Goal: Task Accomplishment & Management: Manage account settings

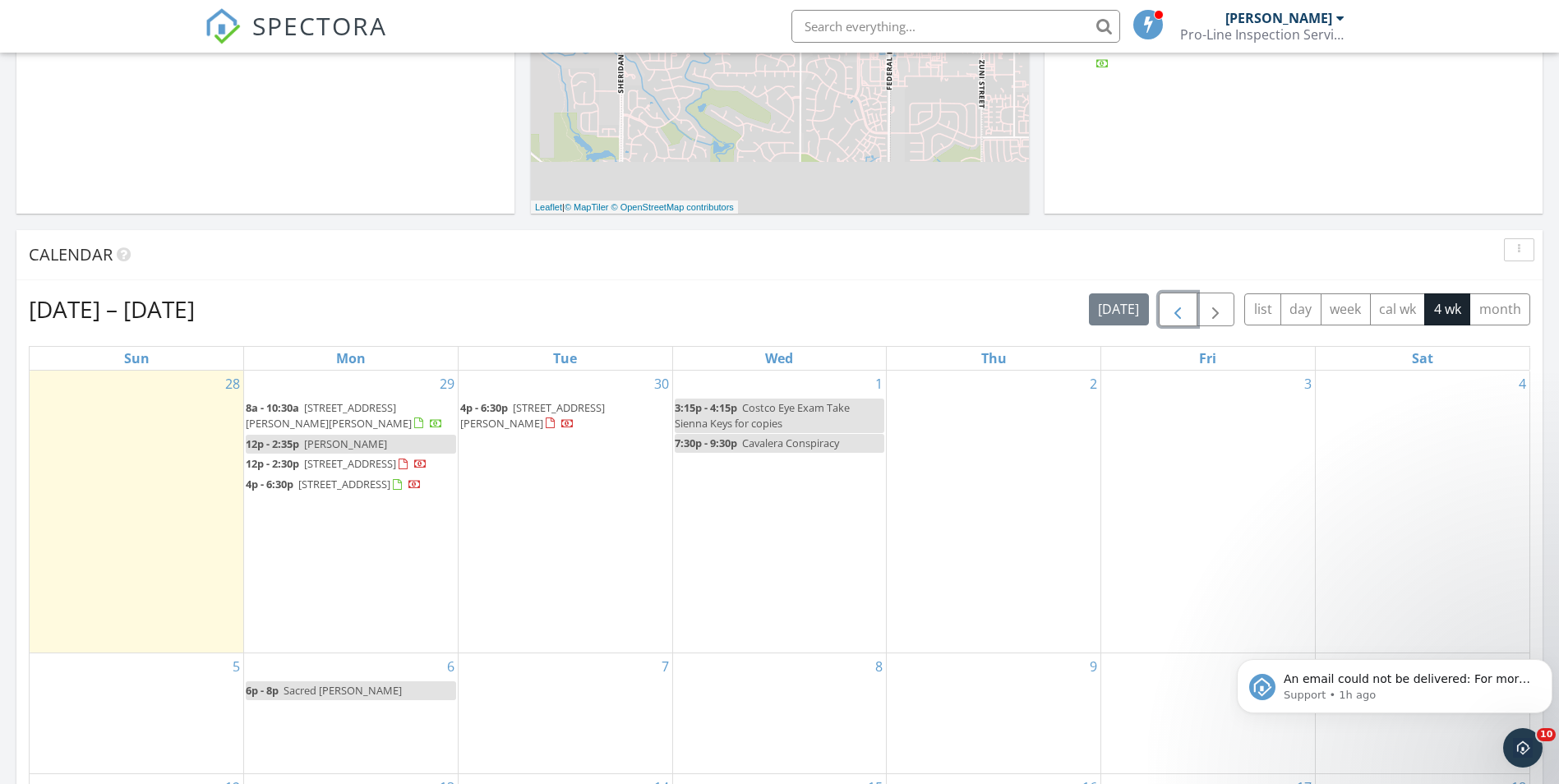
click at [1175, 314] on span "button" at bounding box center [1178, 310] width 20 height 20
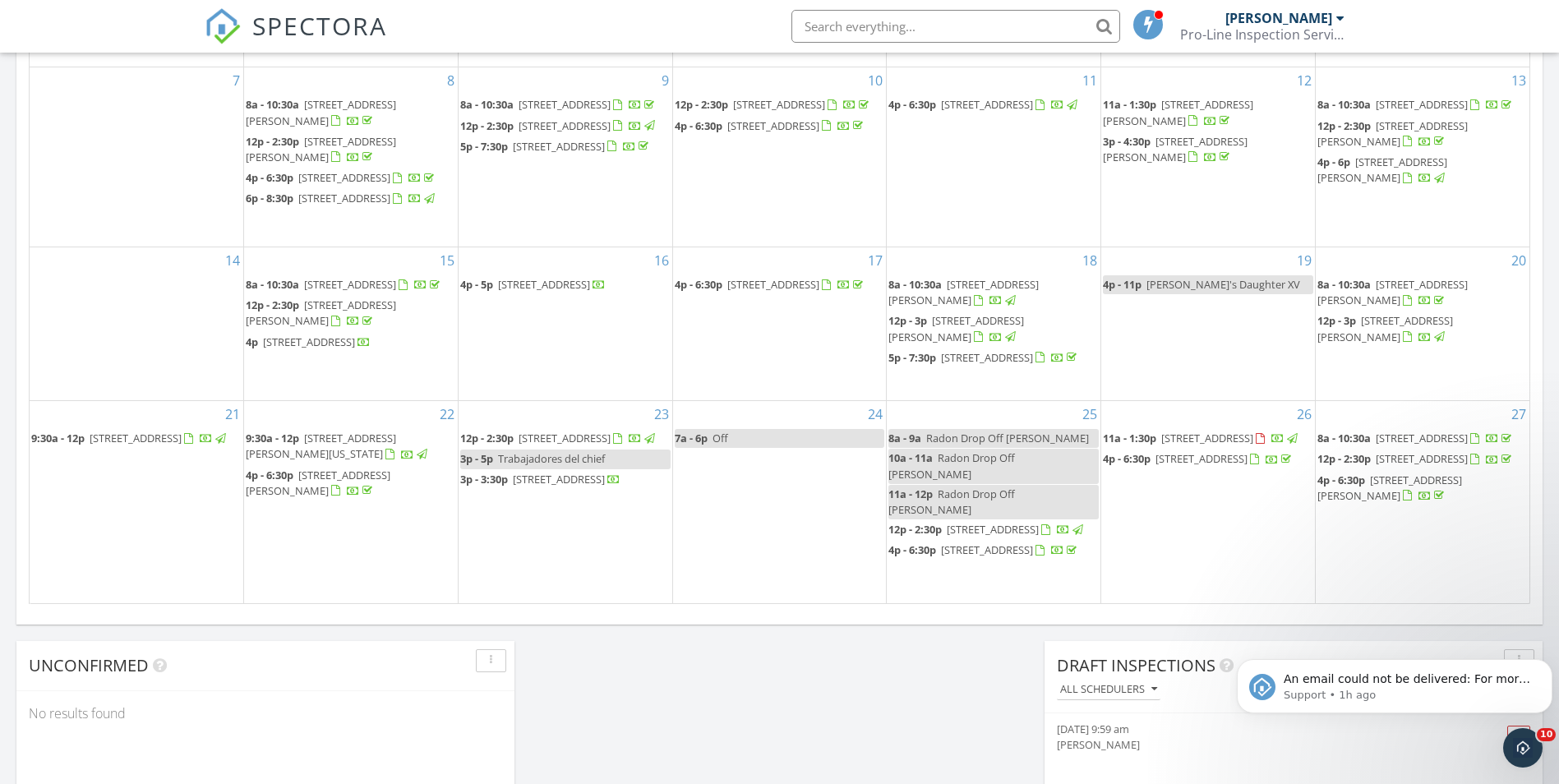
scroll to position [986, 0]
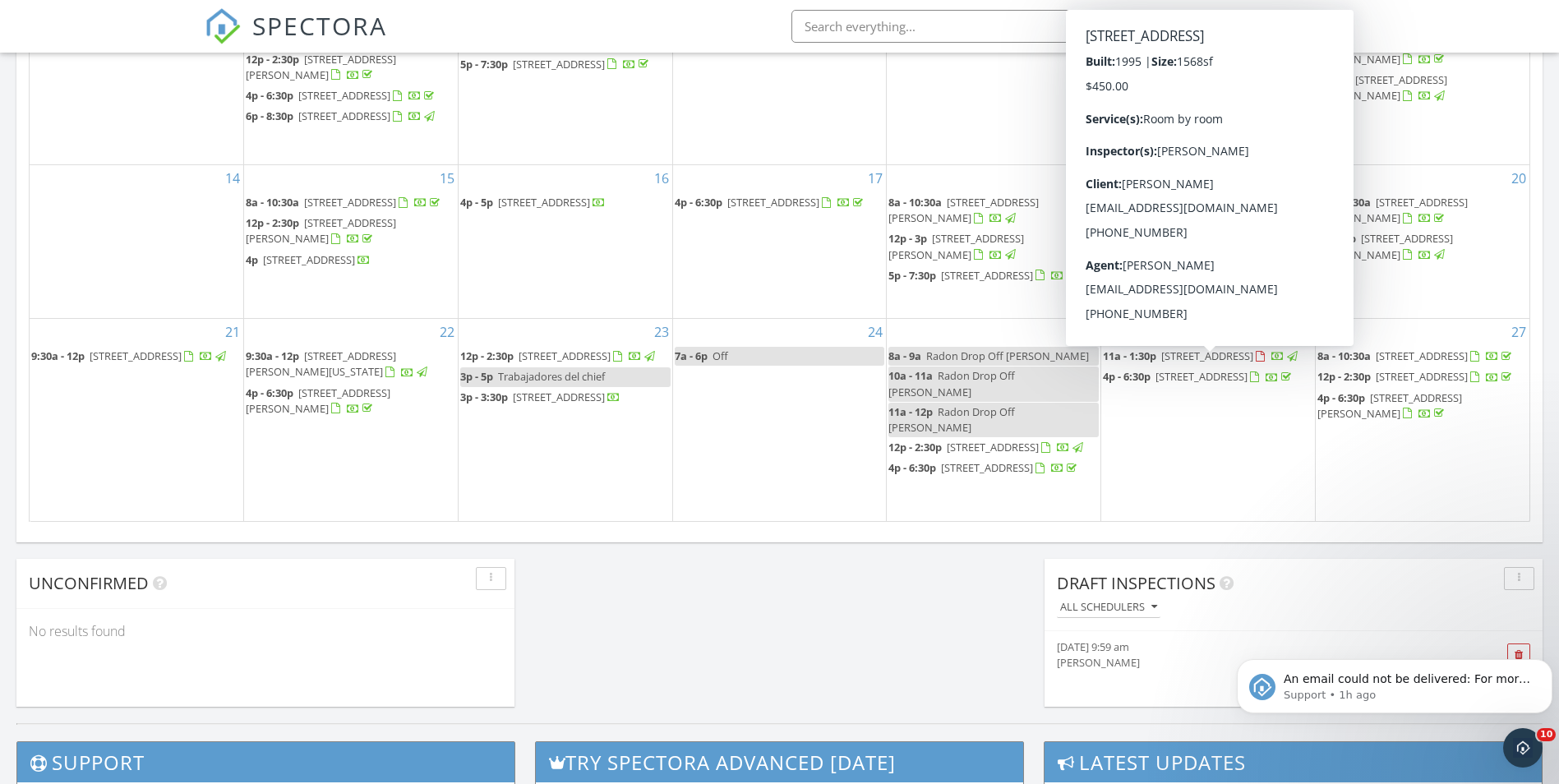
click at [1220, 363] on span "5455 Prospero Rd, Peyton 80831" at bounding box center [1207, 356] width 92 height 15
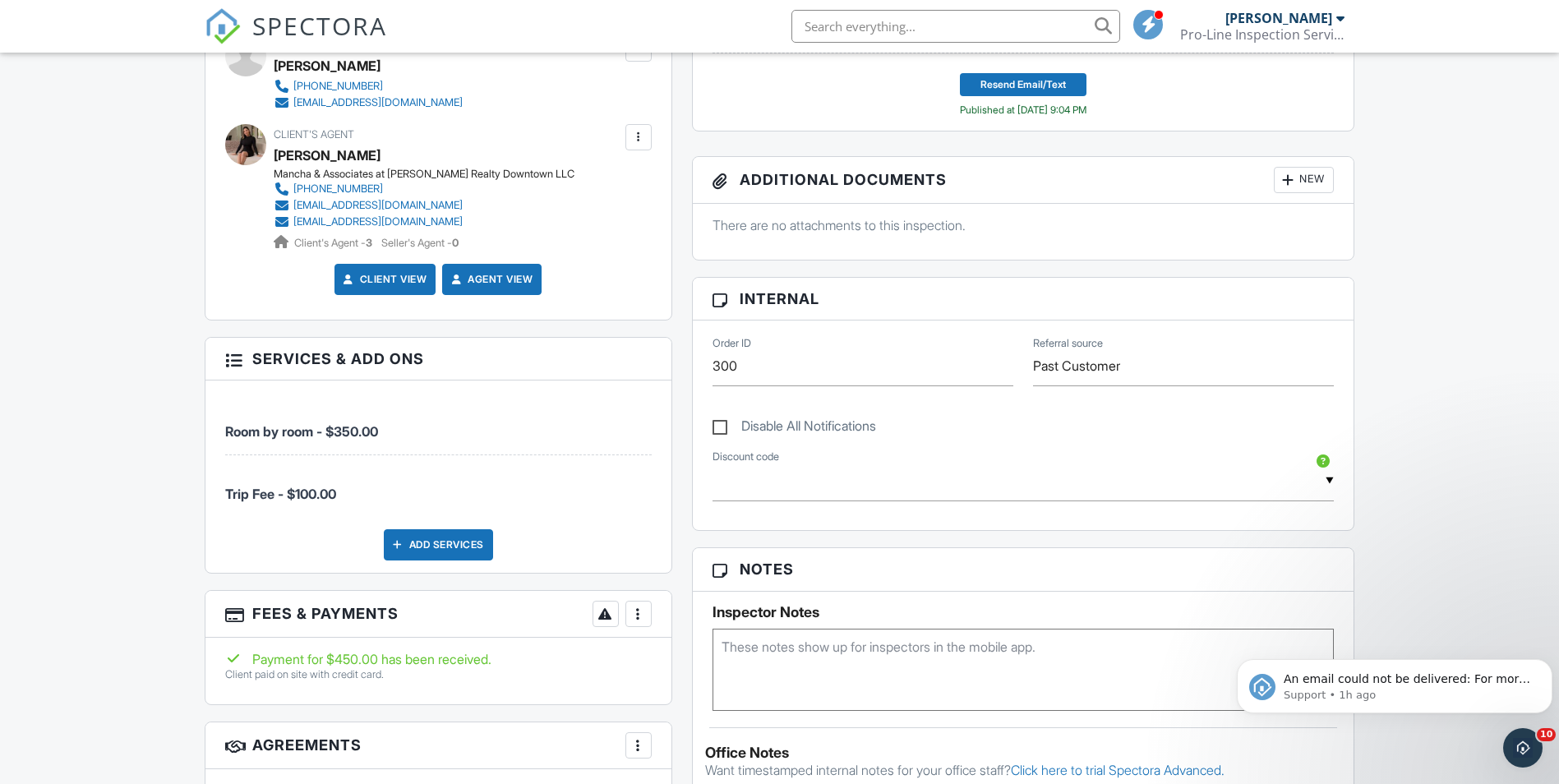
scroll to position [740, 0]
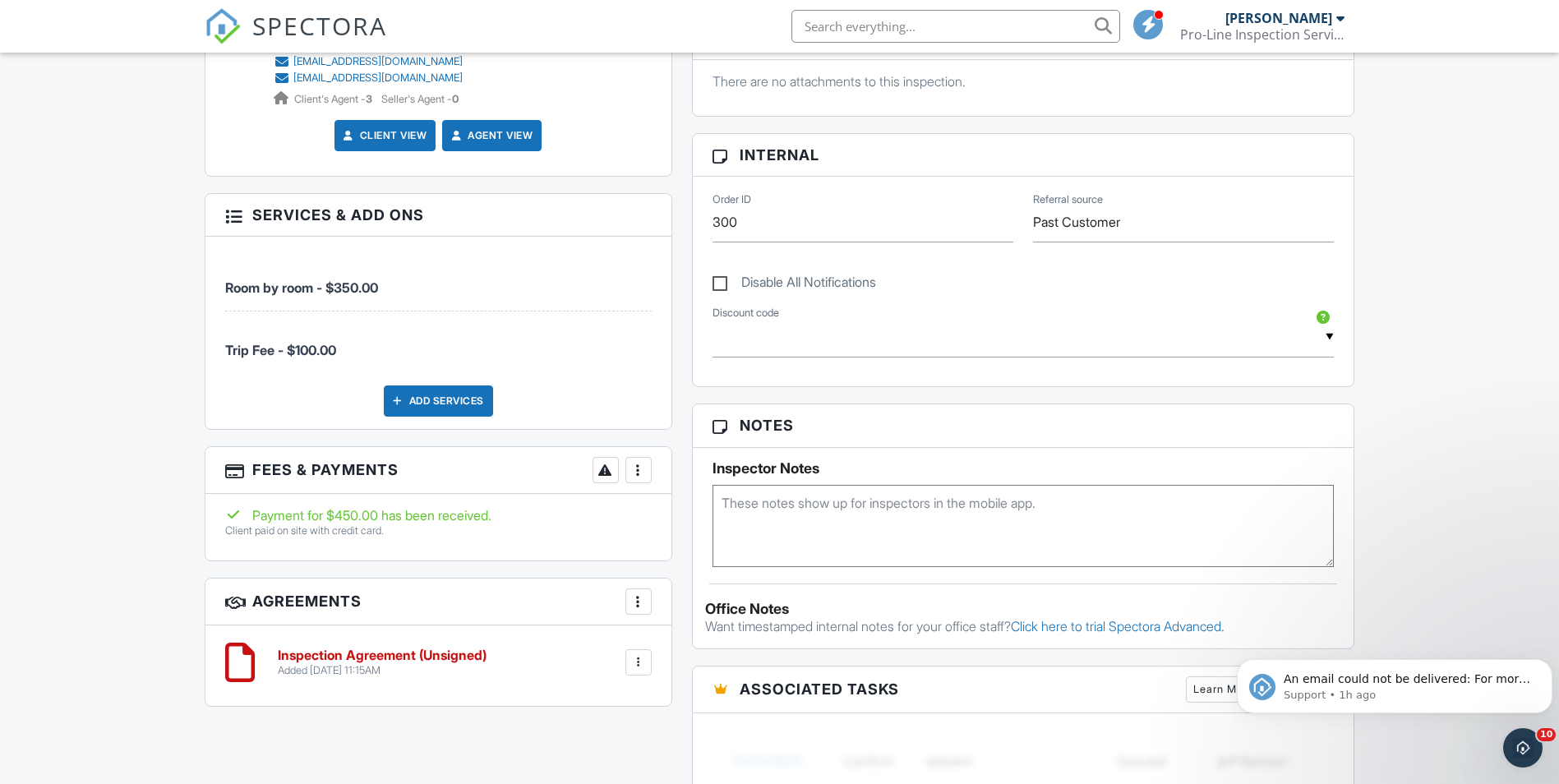
click at [642, 600] on div at bounding box center [638, 601] width 16 height 16
click at [581, 607] on h3 "Agreements More Add Agreement Edit Agreement Templates" at bounding box center [438, 601] width 466 height 47
click at [642, 665] on div at bounding box center [638, 662] width 16 height 16
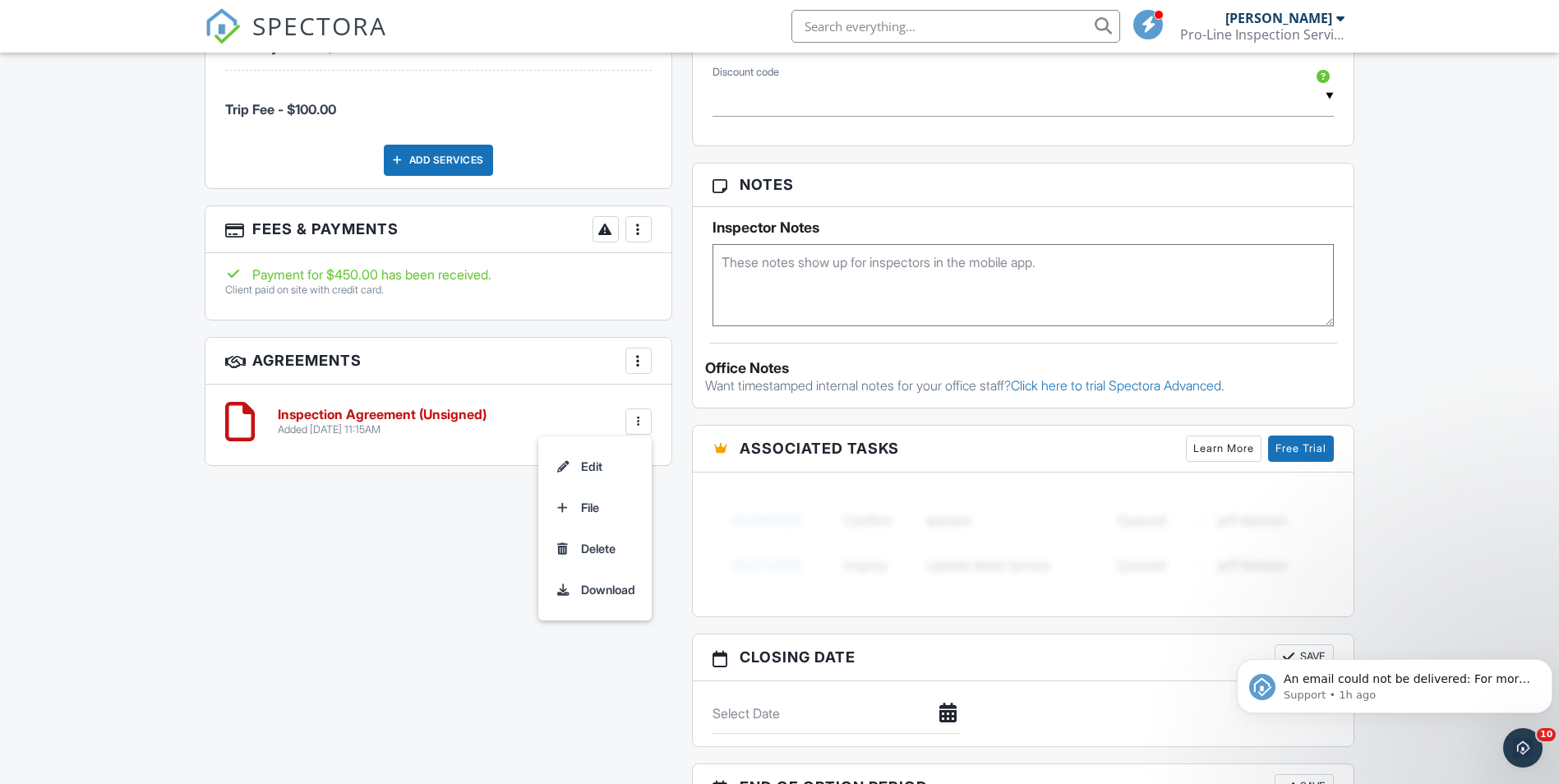
scroll to position [986, 0]
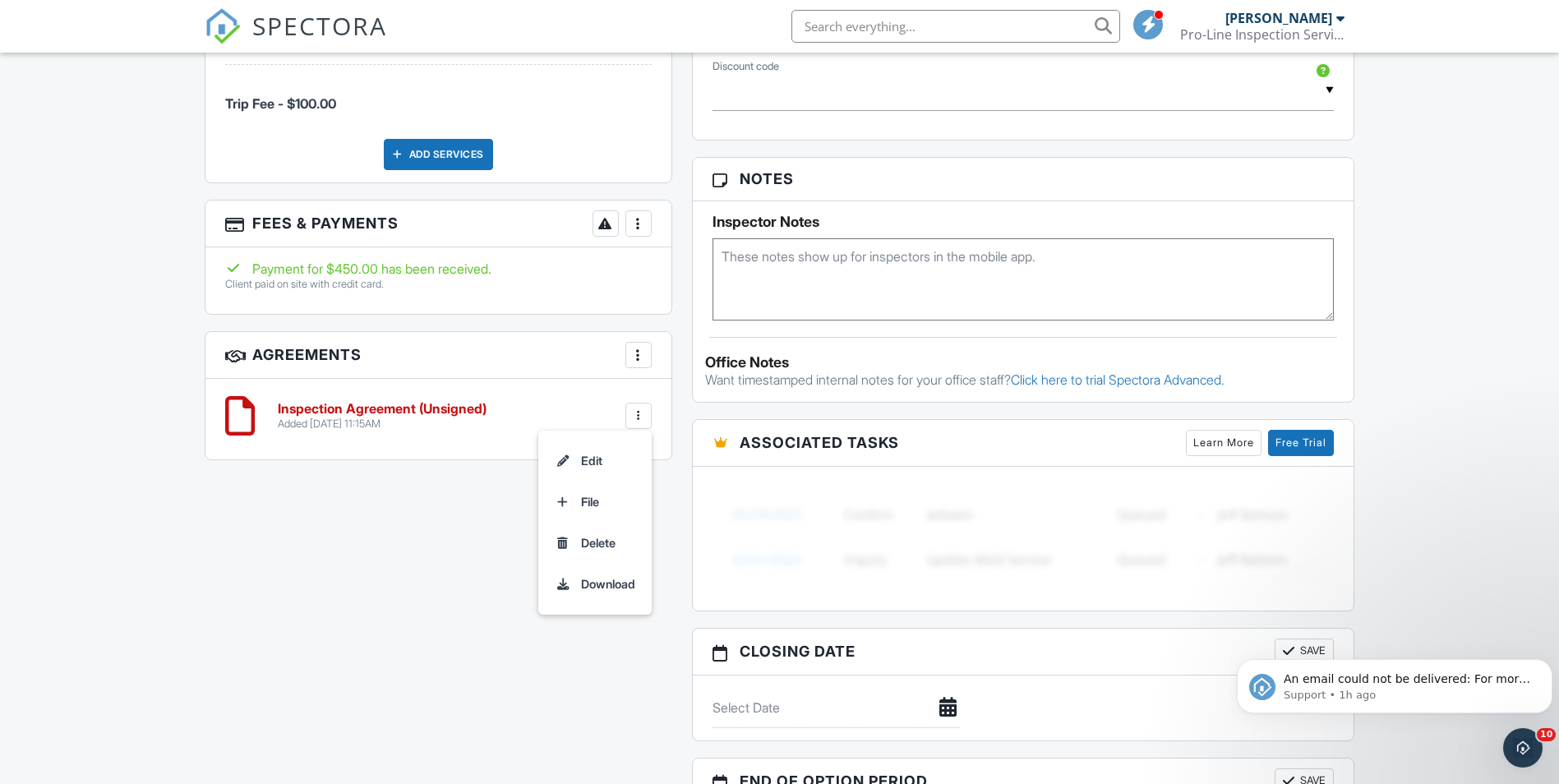
click at [534, 350] on h3 "Agreements More Add Agreement Edit Agreement Templates" at bounding box center [438, 355] width 466 height 47
click at [635, 352] on div at bounding box center [638, 355] width 16 height 16
click at [556, 539] on div "All emails and texts are disabled for this inspection! All emails and texts hav…" at bounding box center [779, 190] width 1170 height 1391
click at [645, 412] on div at bounding box center [638, 416] width 16 height 16
click at [409, 581] on div "All emails and texts are disabled for this inspection! All emails and texts hav…" at bounding box center [779, 190] width 1170 height 1391
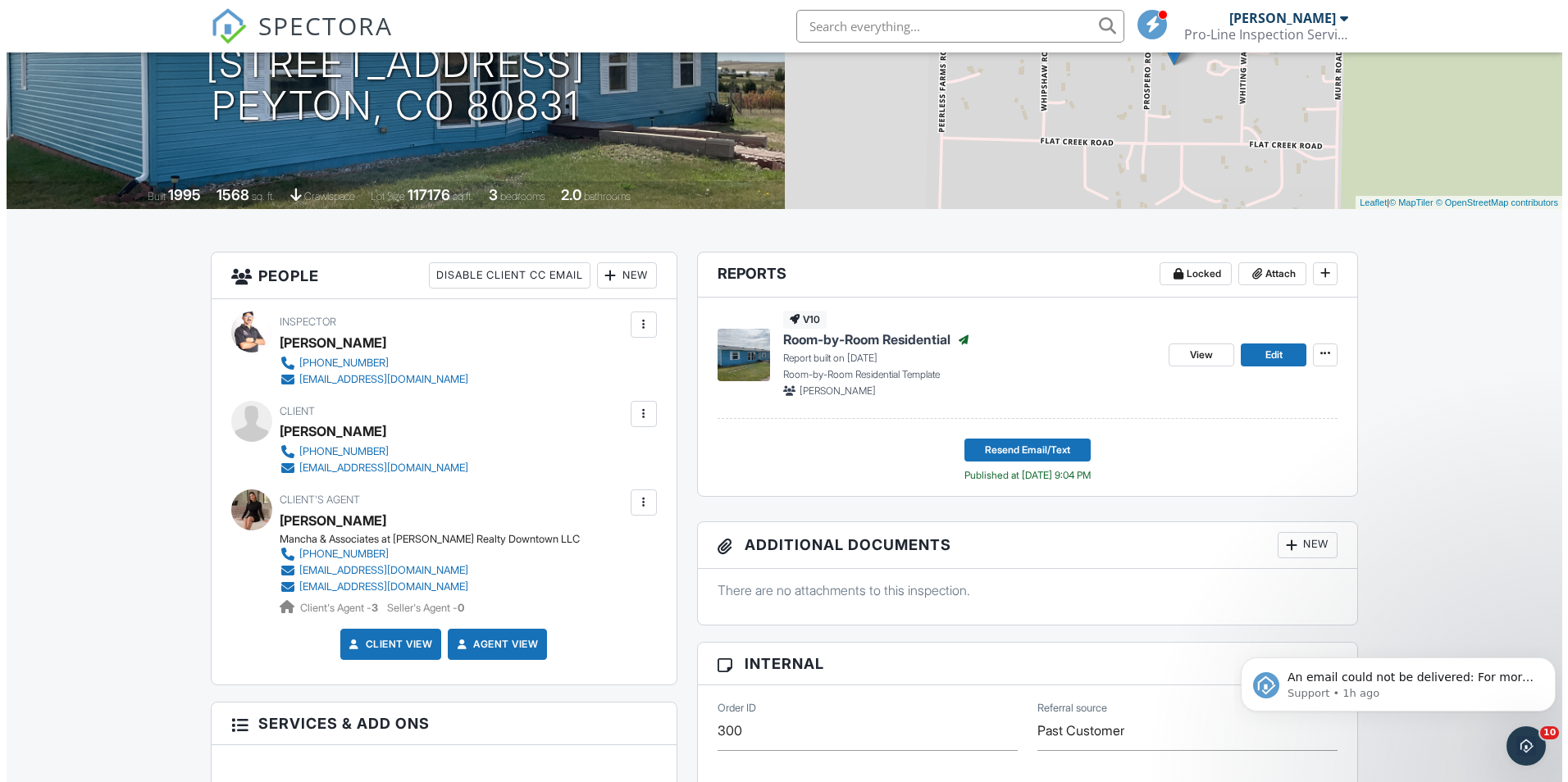
scroll to position [164, 0]
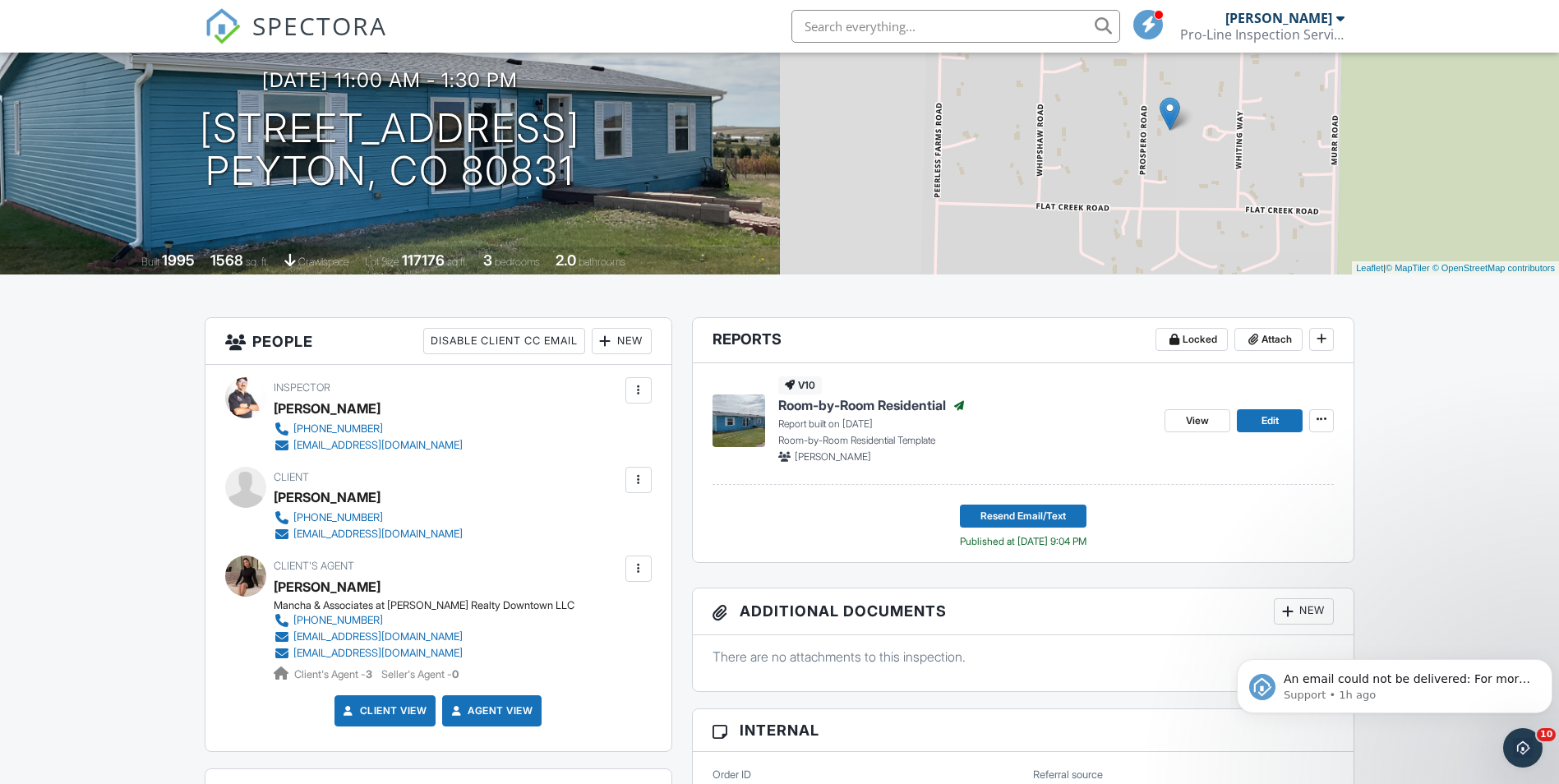
click at [635, 476] on div at bounding box center [638, 480] width 16 height 16
click at [576, 564] on li "Resend Confirmation Email" at bounding box center [550, 572] width 184 height 41
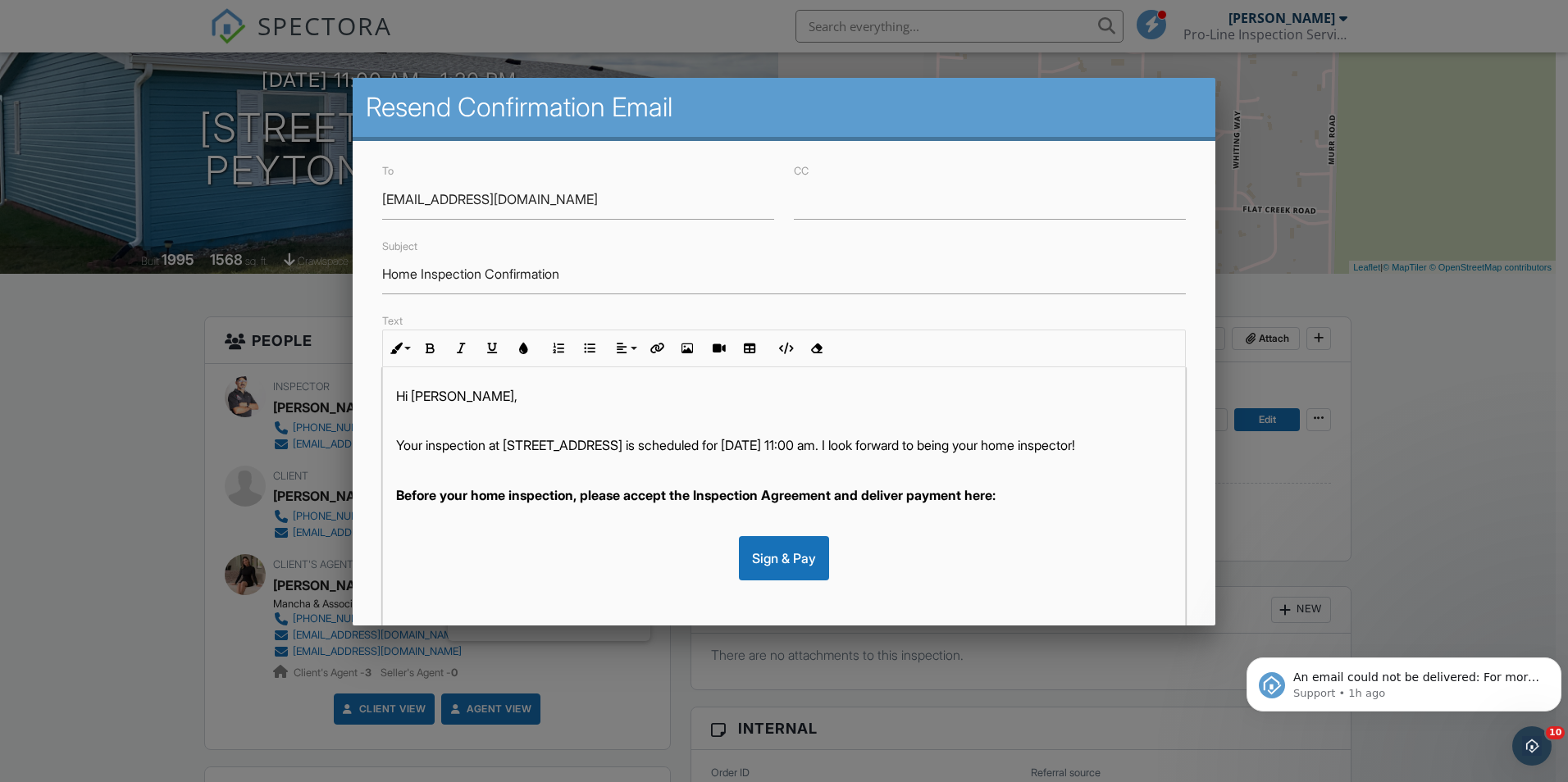
drag, startPoint x: 739, startPoint y: 444, endPoint x: 754, endPoint y: 449, distance: 15.8
click at [743, 444] on p "Your inspection at [STREET_ADDRESS] is scheduled for [DATE] 11:00 am. I look fo…" at bounding box center [784, 445] width 776 height 18
click at [1013, 450] on p "Your inspection at [STREET_ADDRESS] was scheduled for [DATE] 11:00 am. I look f…" at bounding box center [784, 445] width 776 height 18
click at [704, 477] on div "Hi [PERSON_NAME], Your inspection at [STREET_ADDRESS] was scheduled for [DATE] …" at bounding box center [784, 583] width 802 height 433
click at [491, 276] on input "Home Inspection Confirmation" at bounding box center [784, 274] width 804 height 40
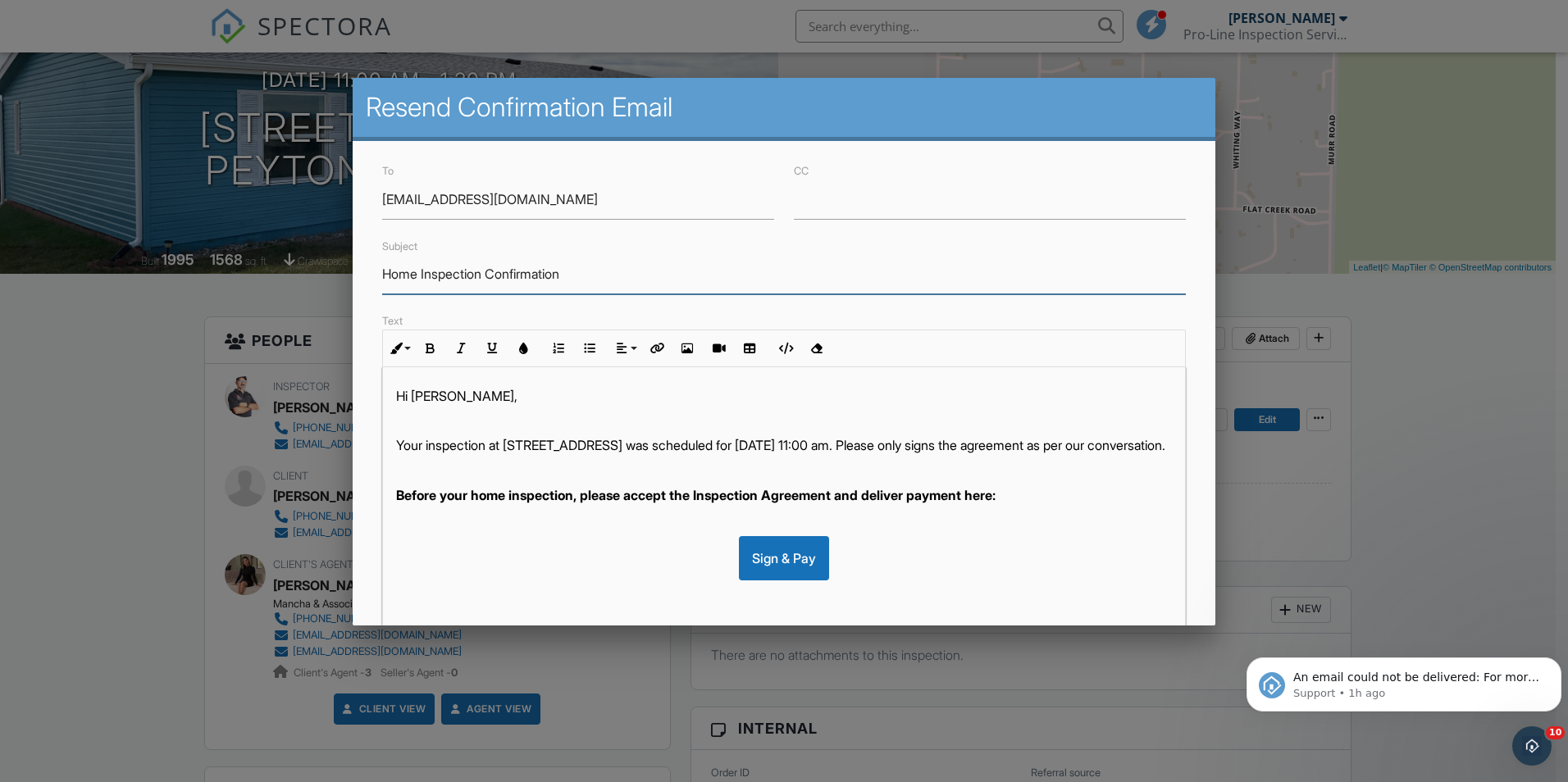
click at [572, 275] on input "Home Inspection Confirmation" at bounding box center [784, 274] width 804 height 40
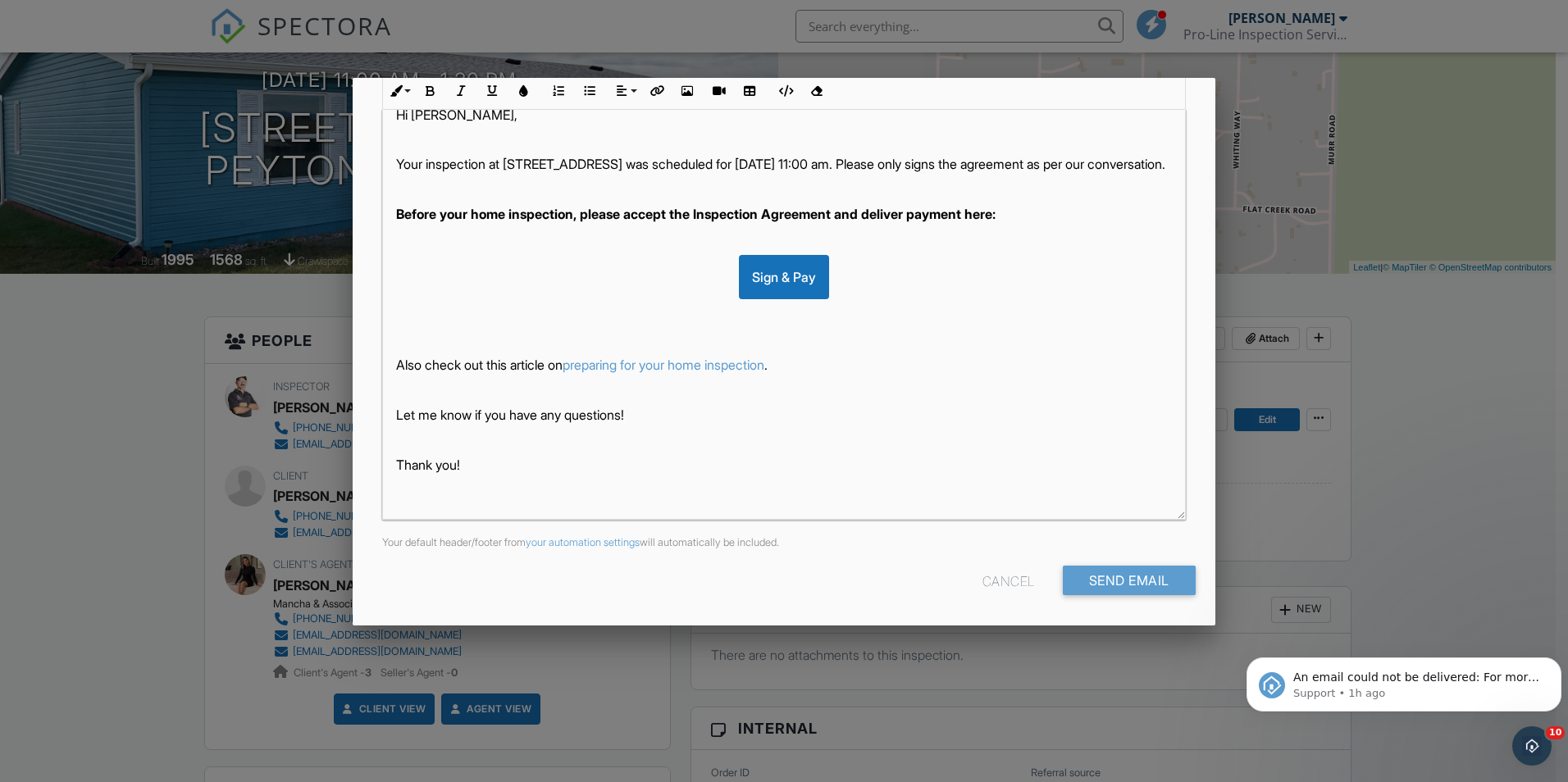
scroll to position [258, 0]
type input "Home Inspection Confirmation Agreement"
click at [1110, 577] on input "Send Email" at bounding box center [1129, 580] width 133 height 30
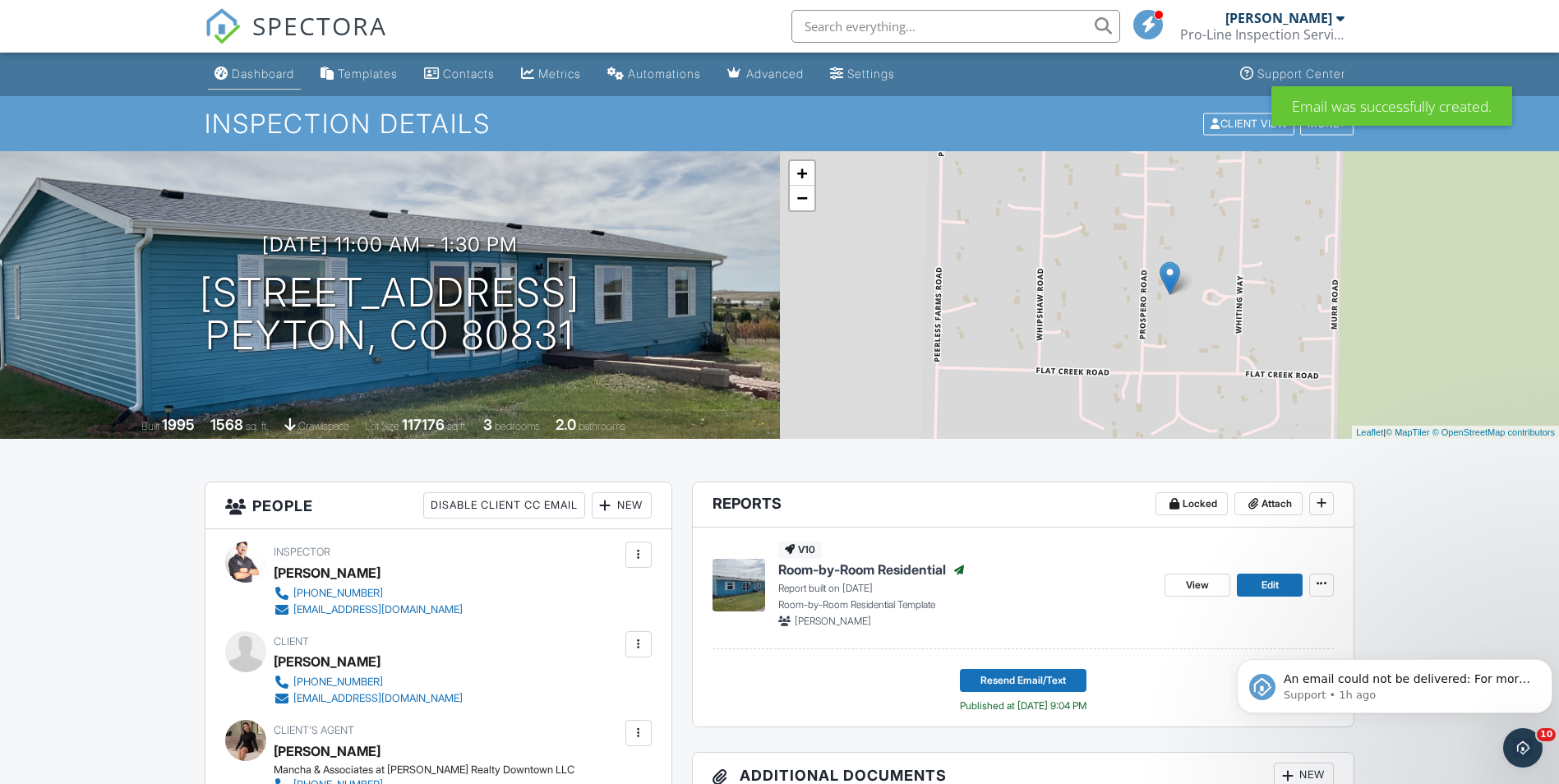
click at [264, 76] on div "Dashboard" at bounding box center [263, 73] width 63 height 14
